Goal: Task Accomplishment & Management: Manage account settings

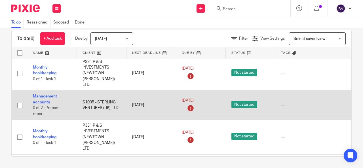
scroll to position [126, 0]
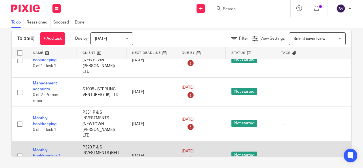
click at [20, 151] on input "checkbox" at bounding box center [19, 156] width 11 height 11
checkbox input "true"
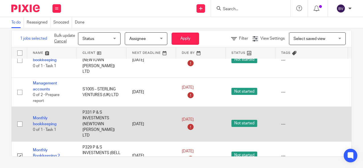
click at [19, 119] on input "checkbox" at bounding box center [19, 124] width 11 height 11
checkbox input "true"
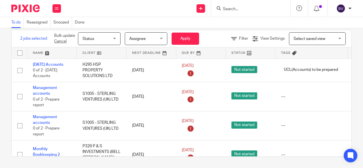
scroll to position [0, 0]
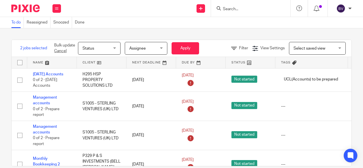
click at [231, 8] on input "Search" at bounding box center [247, 9] width 51 height 5
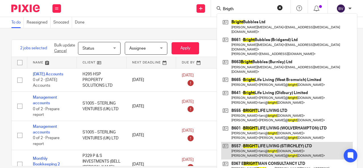
type input "Brigth"
click at [262, 142] on link at bounding box center [286, 151] width 131 height 18
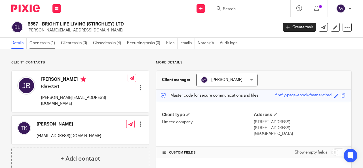
click at [48, 42] on link "Open tasks (1)" at bounding box center [43, 43] width 29 height 11
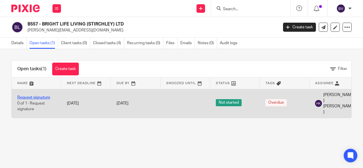
click at [40, 95] on link "Request signature" at bounding box center [33, 97] width 33 height 4
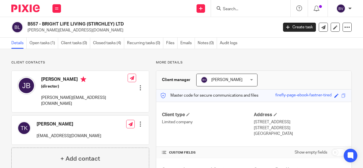
click at [348, 7] on div at bounding box center [349, 8] width 3 height 3
click at [327, 24] on span "My profile" at bounding box center [328, 23] width 18 height 4
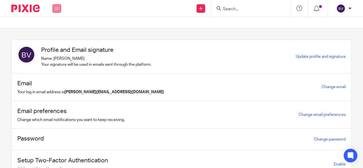
click at [58, 8] on icon at bounding box center [56, 8] width 3 height 3
click at [55, 43] on link "Clients" at bounding box center [55, 43] width 12 height 4
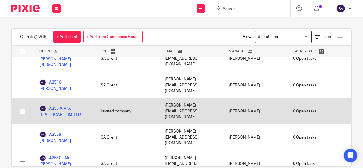
scroll to position [652, 0]
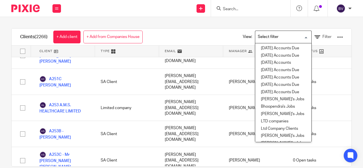
click at [294, 36] on input "Search for option" at bounding box center [282, 37] width 52 height 10
click at [272, 107] on li "Bhoopendra's Jobs" at bounding box center [283, 106] width 56 height 7
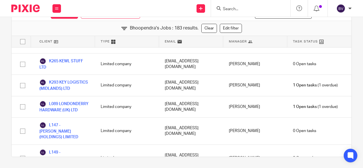
scroll to position [1967, 0]
